Goal: Task Accomplishment & Management: Manage account settings

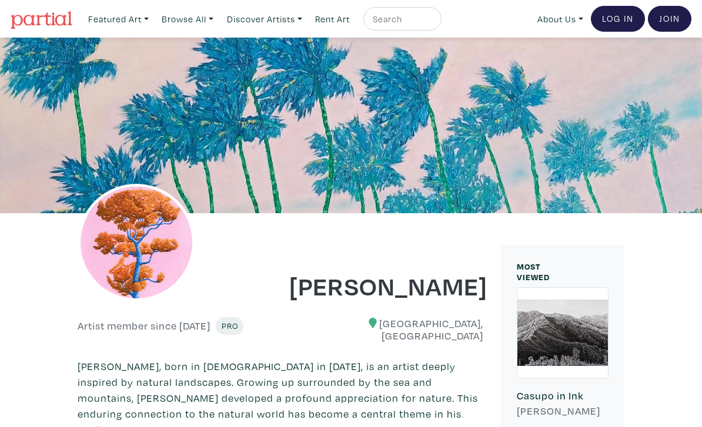
click at [615, 28] on link "Log In" at bounding box center [618, 19] width 54 height 26
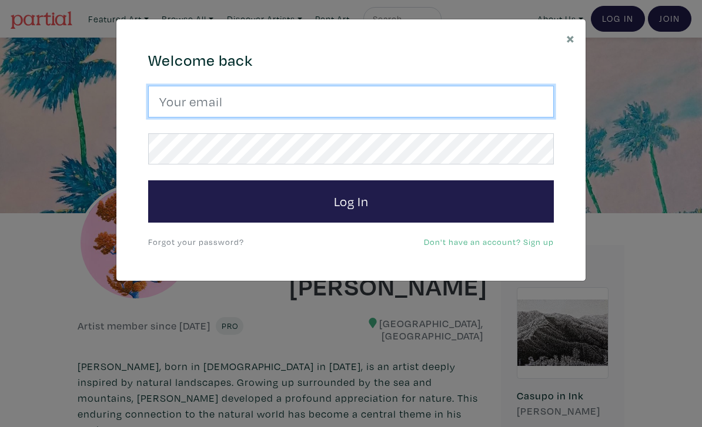
click at [352, 111] on input "email" at bounding box center [351, 102] width 406 height 32
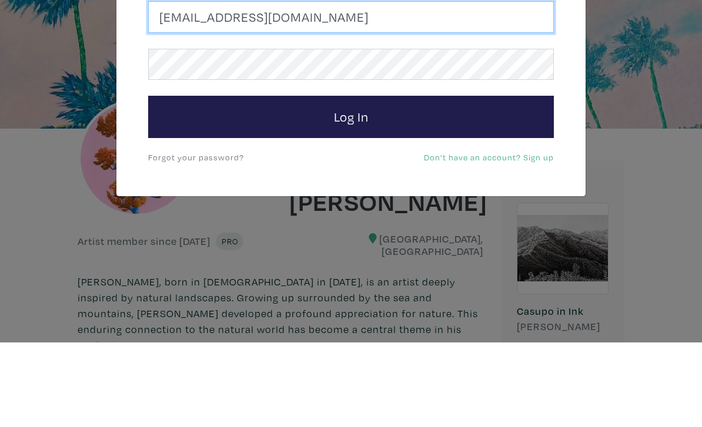
type input "[EMAIL_ADDRESS][DOMAIN_NAME]"
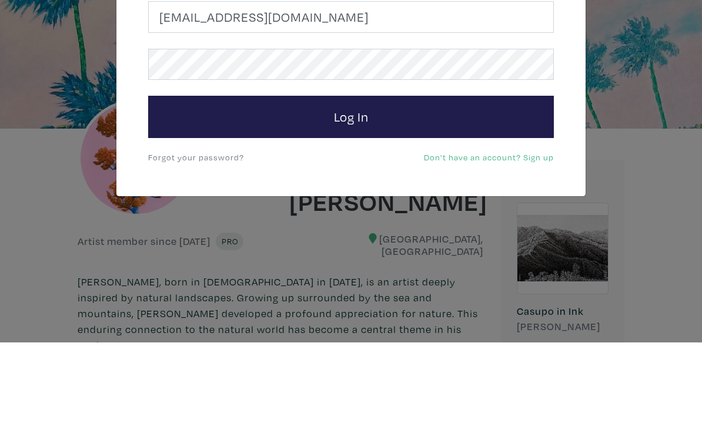
click at [404, 180] on button "Log In" at bounding box center [351, 201] width 406 height 42
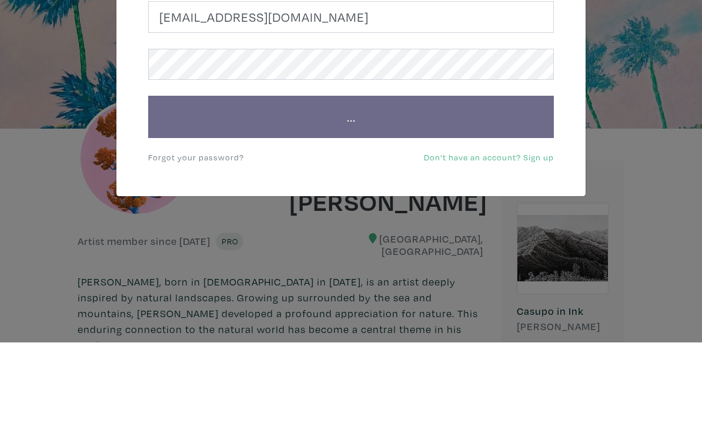
scroll to position [85, 0]
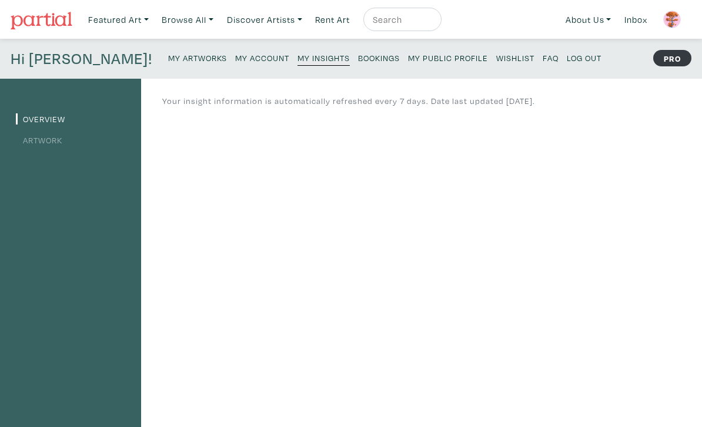
click at [408, 55] on small "My Public Profile" at bounding box center [448, 57] width 80 height 11
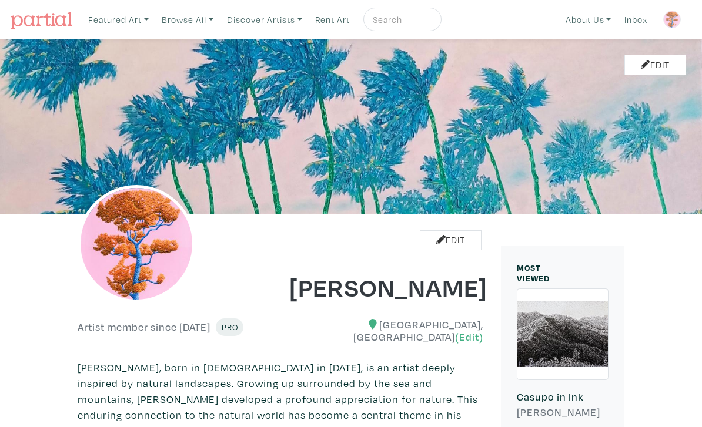
click at [382, 64] on div "Edit" at bounding box center [351, 127] width 702 height 176
click at [674, 18] on img at bounding box center [672, 20] width 18 height 18
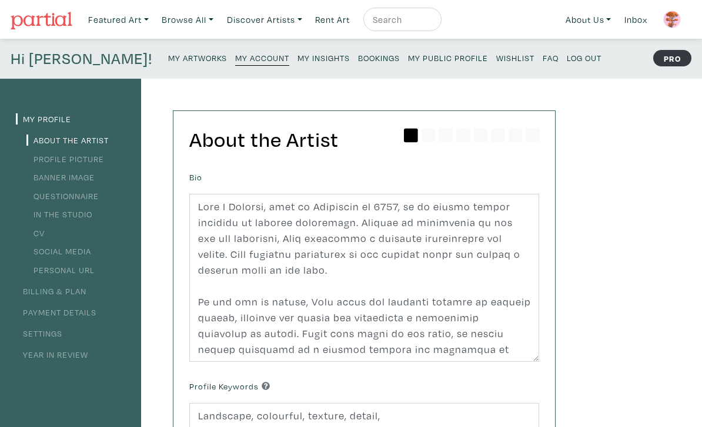
click at [567, 59] on small "Log Out" at bounding box center [584, 57] width 35 height 11
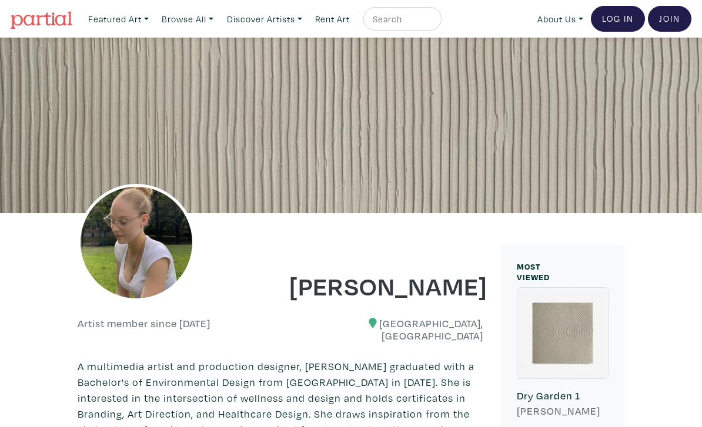
click at [136, 259] on img at bounding box center [137, 243] width 118 height 118
click at [129, 256] on img at bounding box center [137, 243] width 118 height 118
